Goal: Find specific page/section: Find specific page/section

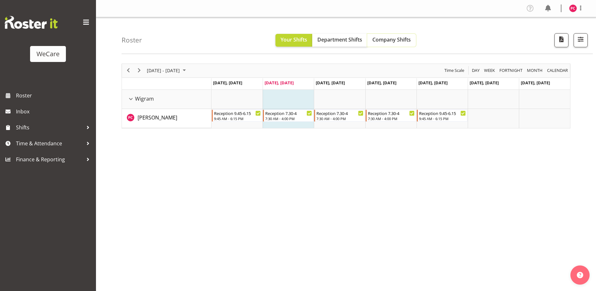
click at [397, 41] on span "Company Shifts" at bounding box center [391, 39] width 38 height 7
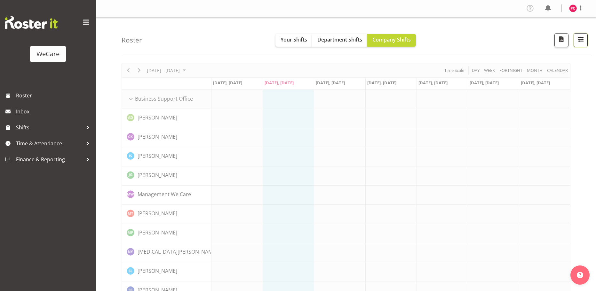
click at [576, 39] on span "button" at bounding box center [580, 39] width 8 height 8
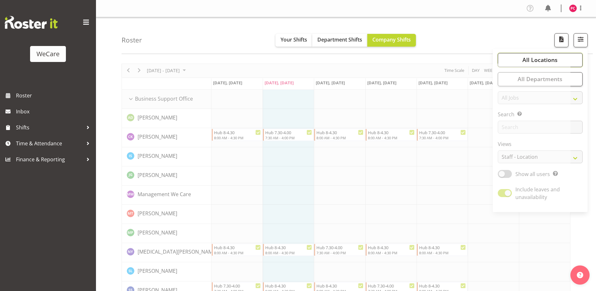
click at [549, 58] on span "All Locations" at bounding box center [539, 60] width 35 height 8
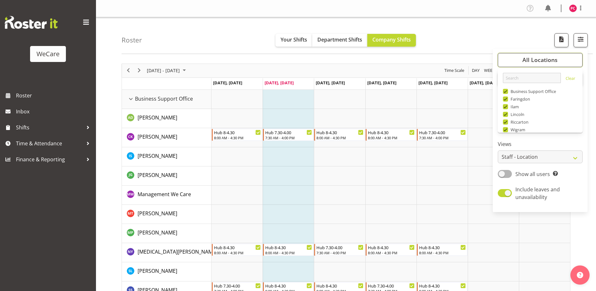
scroll to position [23, 0]
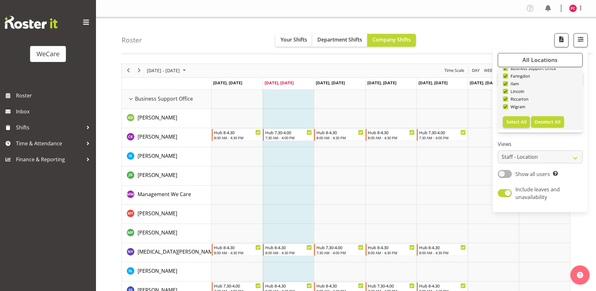
click at [548, 127] on button "Deselect All" at bounding box center [547, 122] width 33 height 12
checkbox input "false"
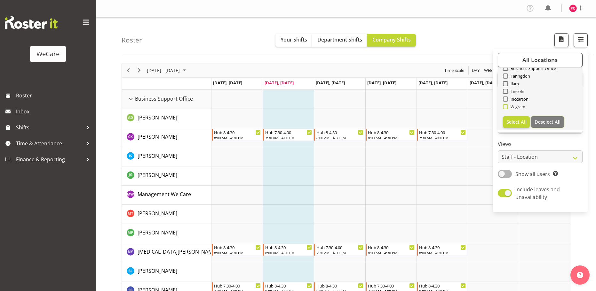
checkbox input "false"
click at [506, 107] on span at bounding box center [505, 106] width 5 height 5
click at [506, 107] on input "Wigram" at bounding box center [505, 107] width 4 height 4
checkbox input "true"
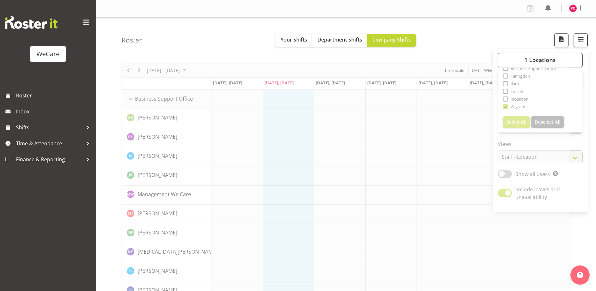
click at [497, 39] on div "Roster Your Shifts Department Shifts Company Shifts 1 Locations Clear Business …" at bounding box center [357, 35] width 471 height 37
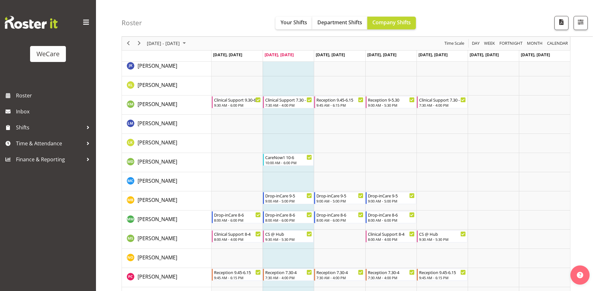
scroll to position [2188, 0]
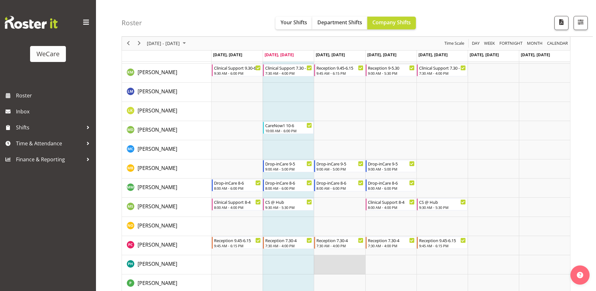
click at [340, 268] on td "Timeline Week of August 12, 2025" at bounding box center [339, 265] width 51 height 19
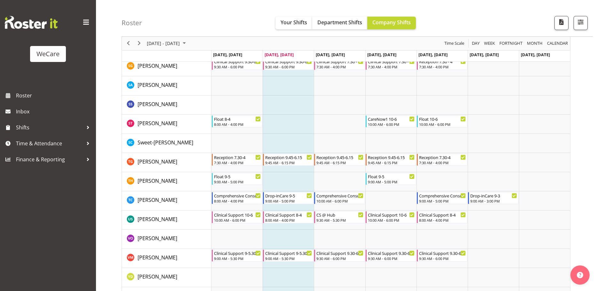
scroll to position [2560, 0]
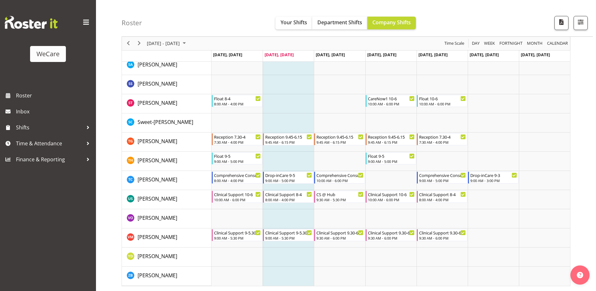
click at [91, 7] on div "WeCare" at bounding box center [48, 44] width 96 height 88
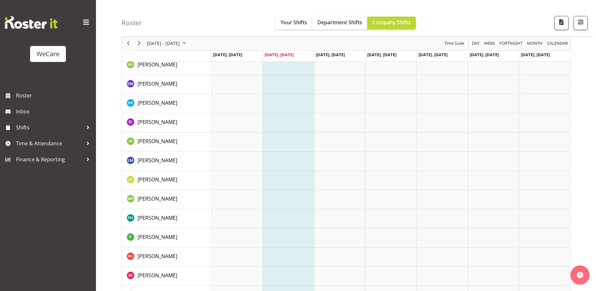
scroll to position [0, 0]
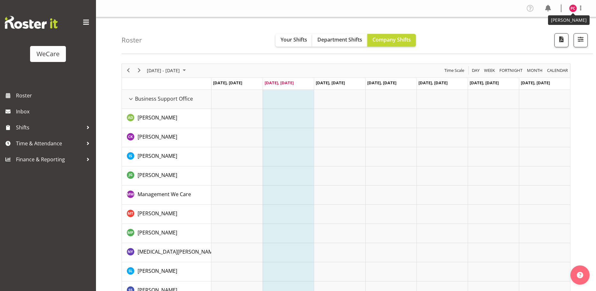
click at [572, 7] on img at bounding box center [573, 8] width 8 height 8
click at [554, 31] on link "Log Out" at bounding box center [553, 34] width 61 height 12
